Goal: Information Seeking & Learning: Learn about a topic

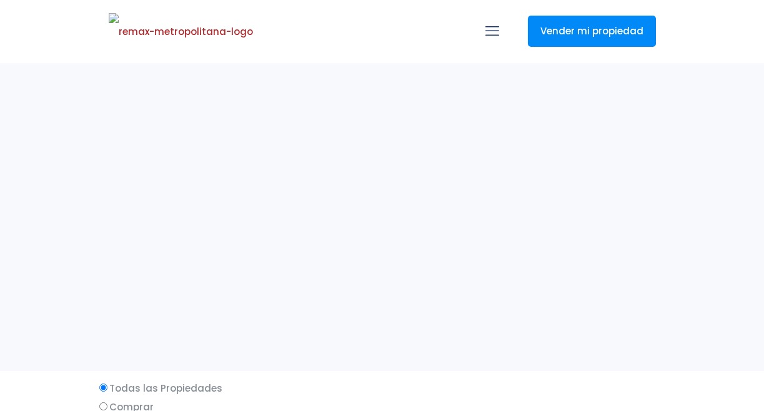
select select
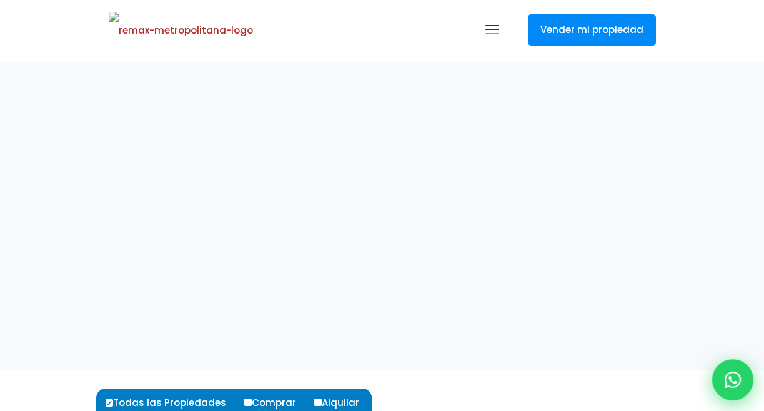
click at [736, 383] on icon at bounding box center [732, 380] width 16 height 16
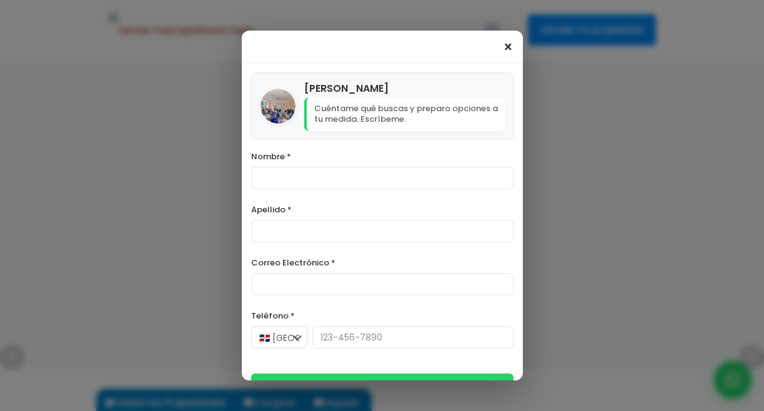
click at [506, 46] on span "×" at bounding box center [508, 47] width 11 height 15
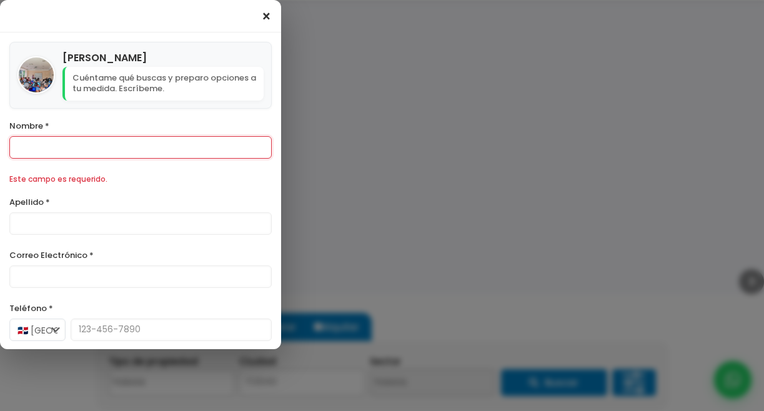
scroll to position [106, 0]
